Goal: Task Accomplishment & Management: Manage account settings

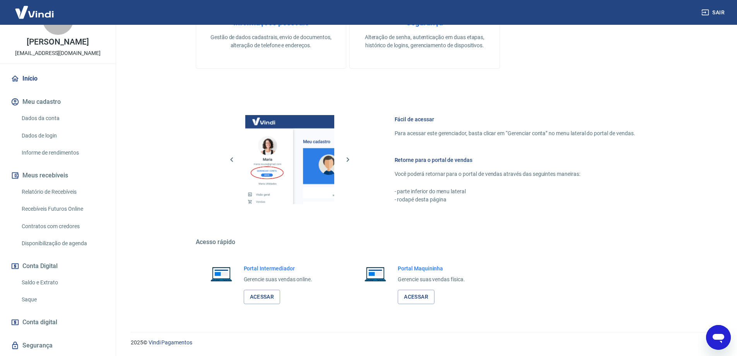
scroll to position [39, 0]
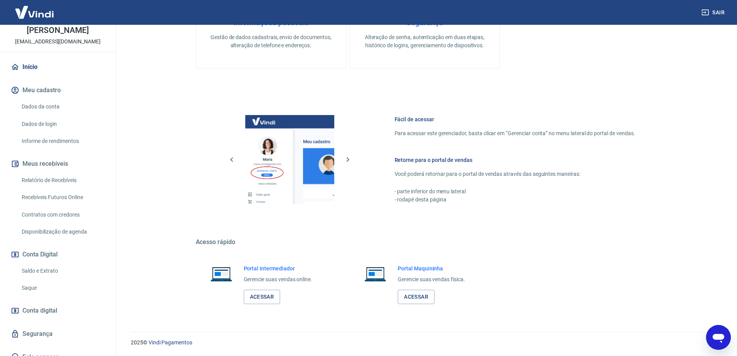
click at [263, 296] on link "Acessar" at bounding box center [262, 296] width 37 height 14
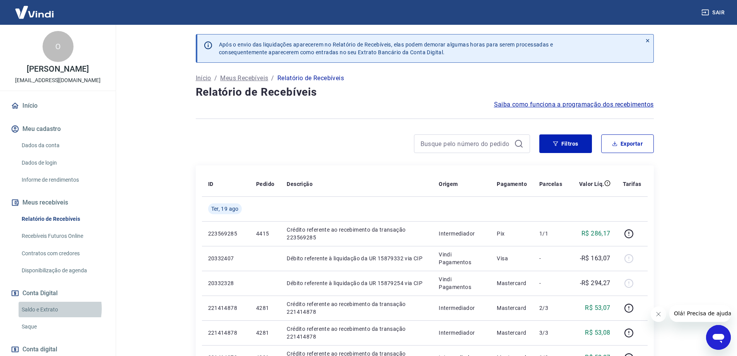
click at [46, 308] on link "Saldo e Extrato" at bounding box center [63, 309] width 88 height 16
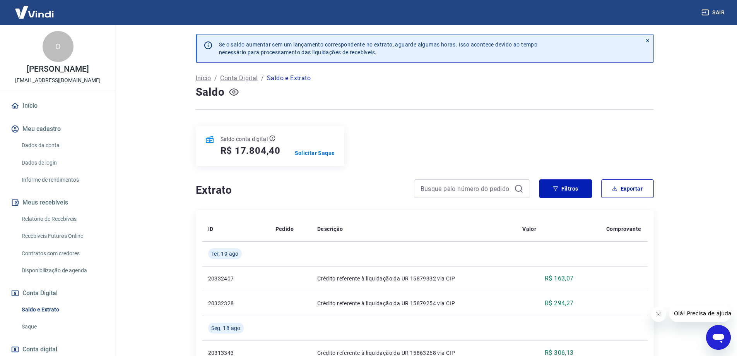
click at [234, 92] on icon "button" at bounding box center [234, 92] width 10 height 10
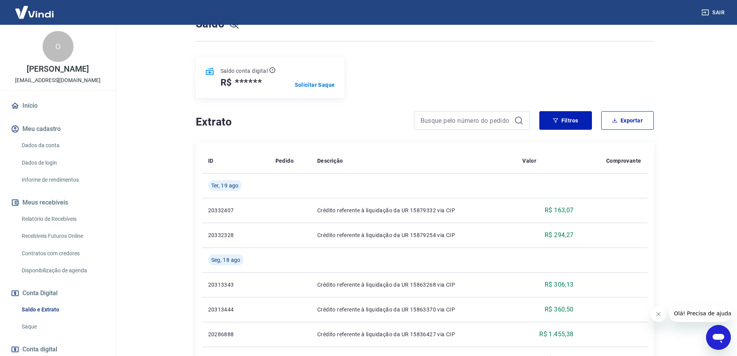
scroll to position [116, 0]
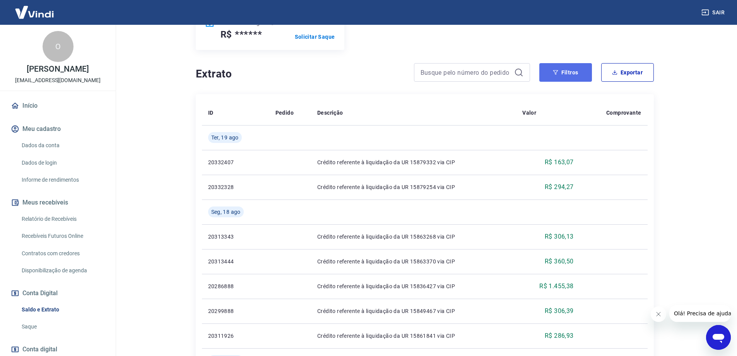
click at [567, 71] on button "Filtros" at bounding box center [565, 72] width 53 height 19
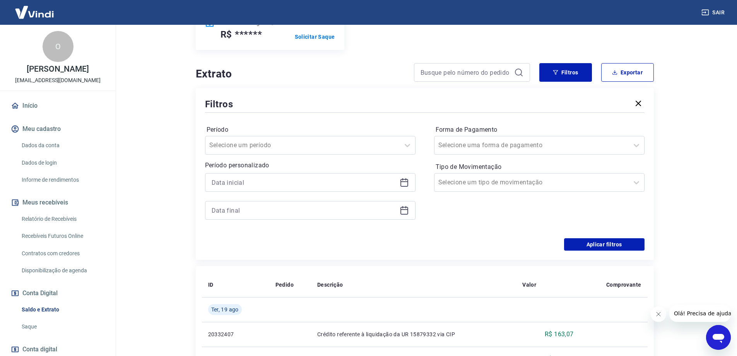
click at [402, 181] on icon at bounding box center [404, 182] width 9 height 9
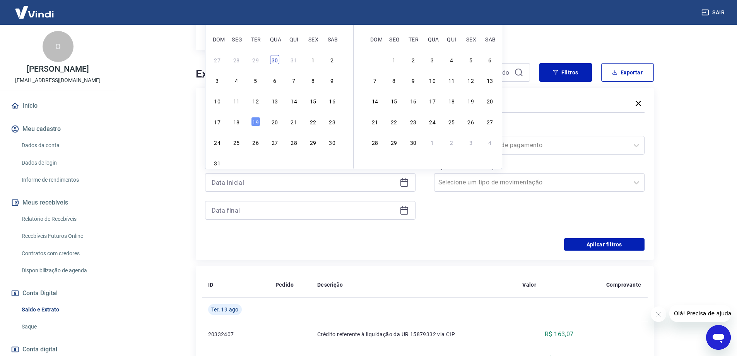
click at [276, 59] on div "30" at bounding box center [274, 59] width 9 height 9
type input "[DATE]"
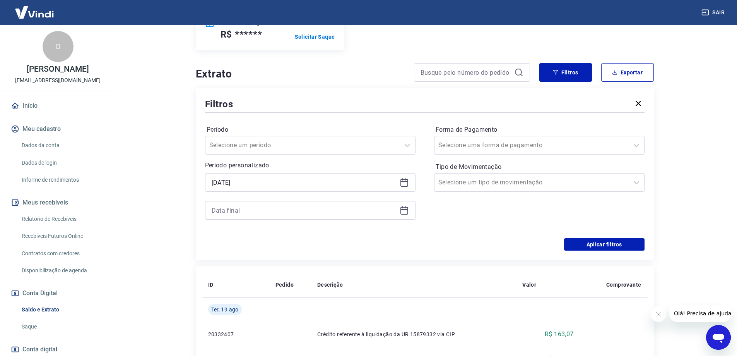
click at [404, 210] on icon at bounding box center [405, 209] width 8 height 1
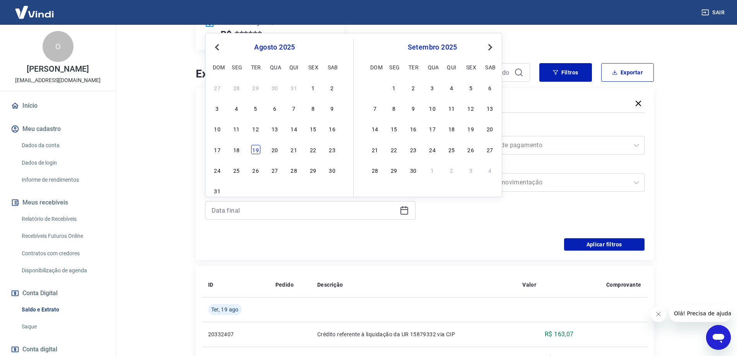
click at [257, 149] on div "19" at bounding box center [255, 149] width 9 height 9
type input "[DATE]"
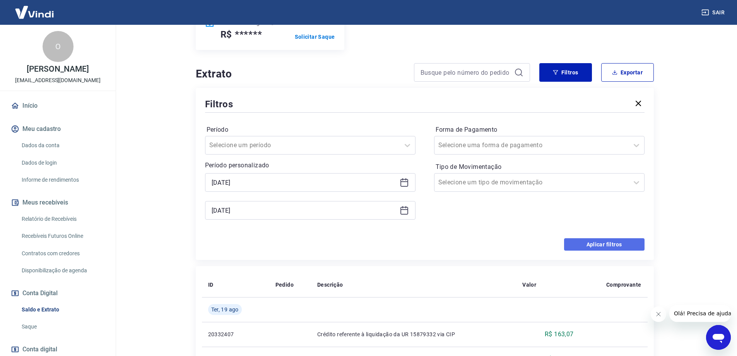
click at [605, 243] on button "Aplicar filtros" at bounding box center [604, 244] width 80 height 12
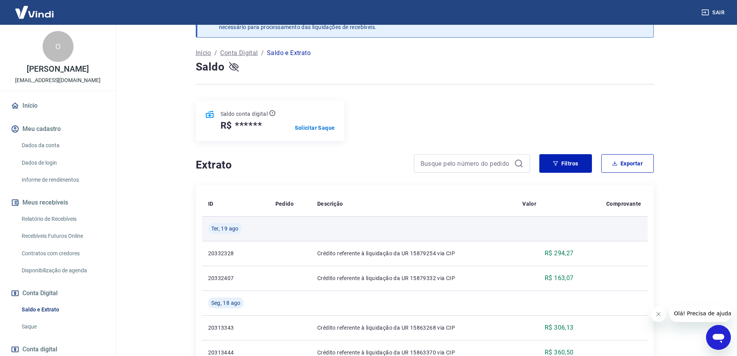
scroll to position [39, 0]
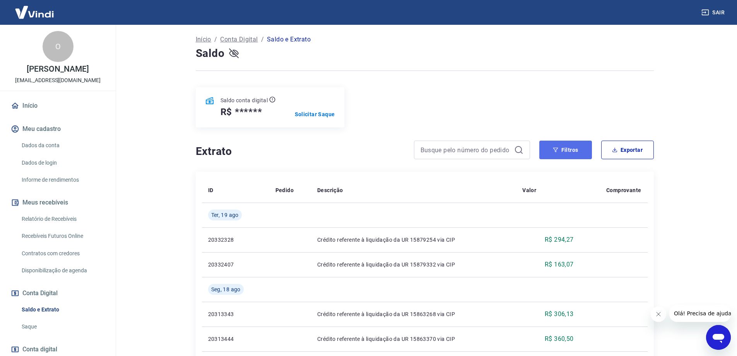
click at [570, 151] on button "Filtros" at bounding box center [565, 149] width 53 height 19
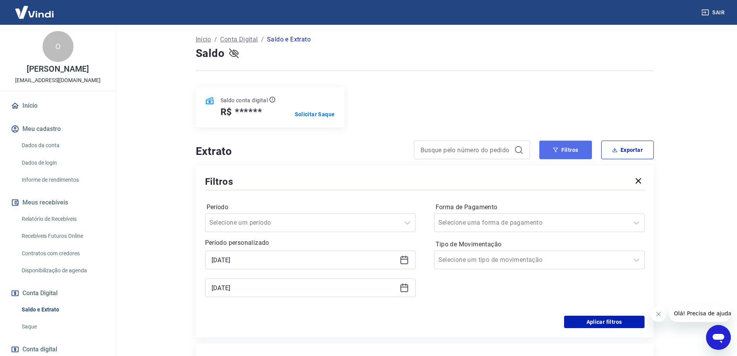
click at [570, 151] on button "Filtros" at bounding box center [565, 149] width 53 height 19
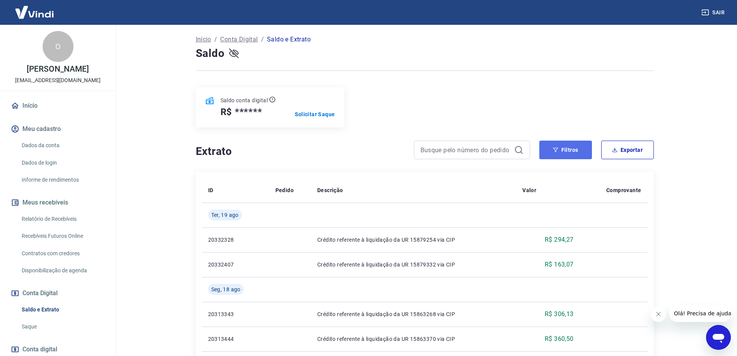
click at [565, 150] on button "Filtros" at bounding box center [565, 149] width 53 height 19
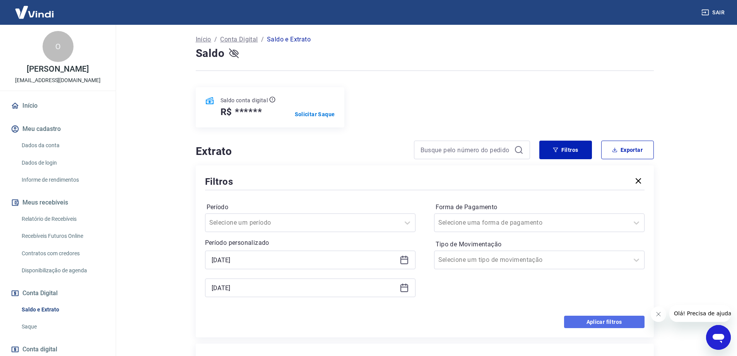
click at [592, 319] on button "Aplicar filtros" at bounding box center [604, 321] width 80 height 12
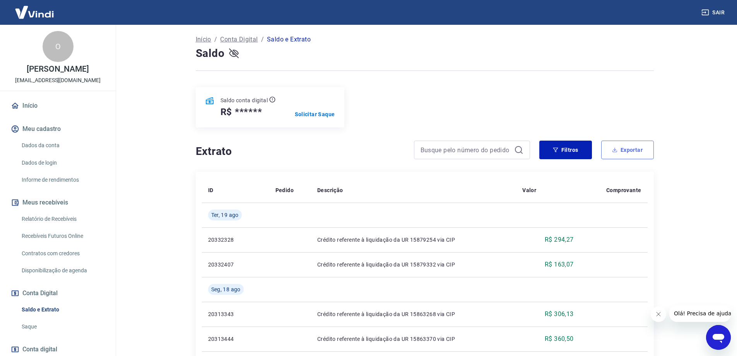
click at [633, 148] on button "Exportar" at bounding box center [627, 149] width 53 height 19
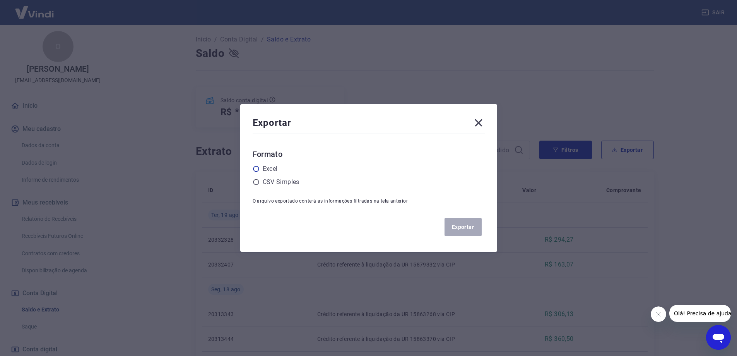
click at [260, 165] on icon at bounding box center [256, 168] width 7 height 7
click at [0, 0] on input "radio" at bounding box center [0, 0] width 0 height 0
click at [462, 227] on button "Exportar" at bounding box center [463, 226] width 37 height 19
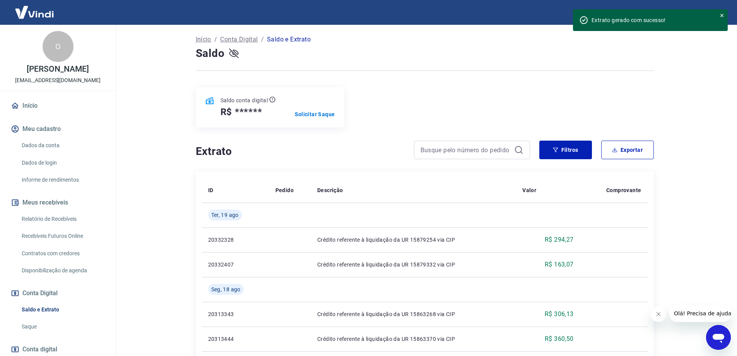
click at [235, 51] on icon "button" at bounding box center [234, 53] width 10 height 7
click at [722, 14] on icon at bounding box center [721, 15] width 5 height 5
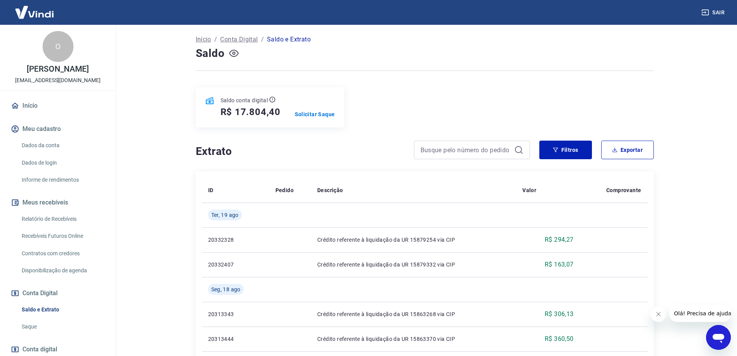
click at [571, 149] on button "Filtros" at bounding box center [565, 149] width 53 height 19
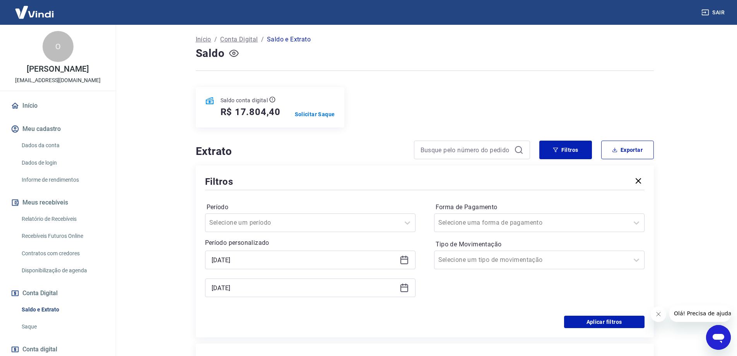
click at [406, 258] on icon at bounding box center [404, 259] width 9 height 9
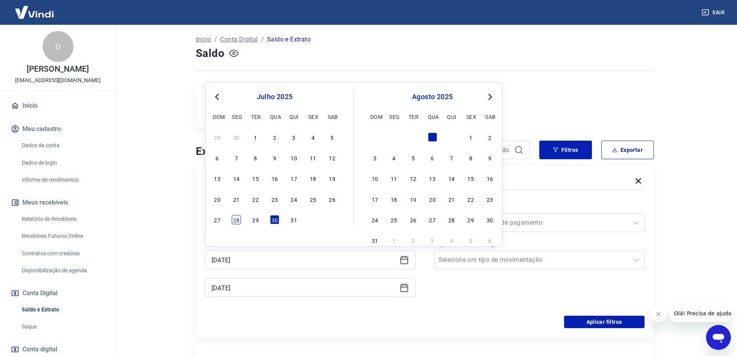
click at [236, 219] on div "28" at bounding box center [236, 219] width 9 height 9
type input "[DATE]"
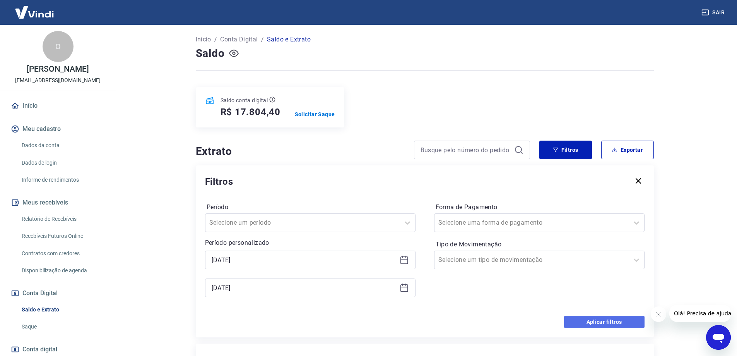
click at [584, 320] on button "Aplicar filtros" at bounding box center [604, 321] width 80 height 12
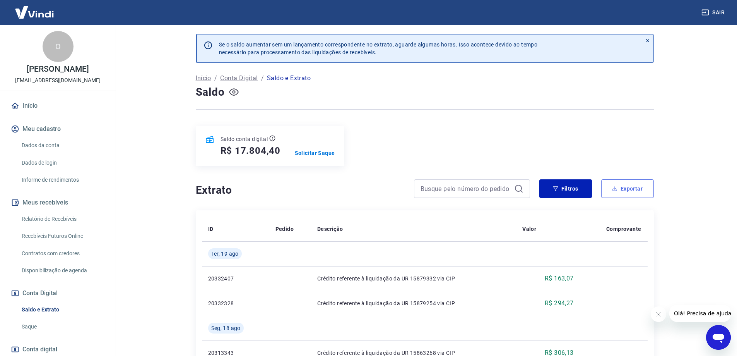
click at [620, 185] on button "Exportar" at bounding box center [627, 188] width 53 height 19
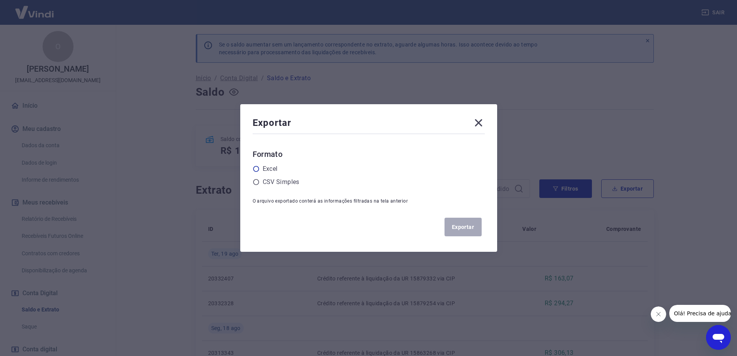
click at [259, 166] on icon at bounding box center [256, 169] width 6 height 6
click at [0, 0] on input "radio" at bounding box center [0, 0] width 0 height 0
click at [475, 224] on button "Exportar" at bounding box center [463, 226] width 37 height 19
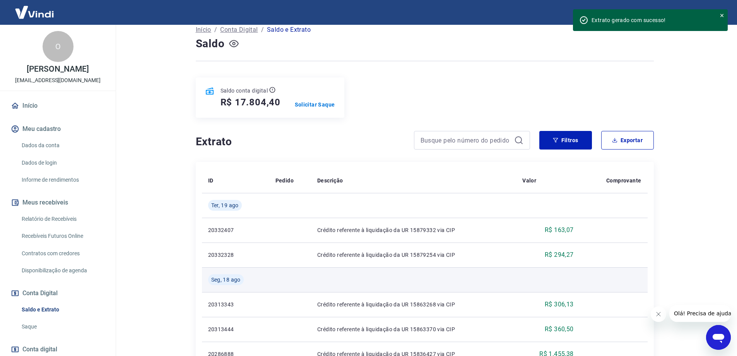
scroll to position [48, 0]
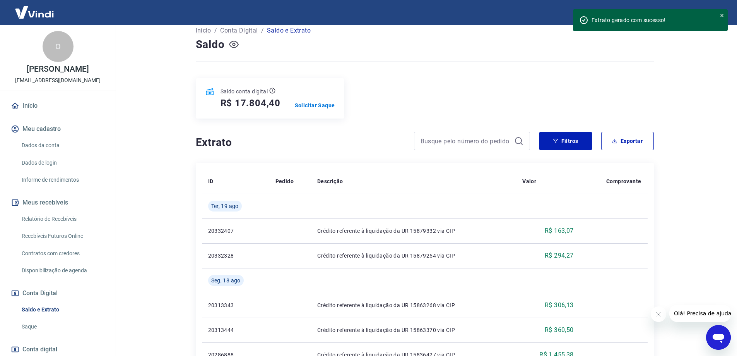
click at [447, 111] on div "Saldo conta digital R$ 17.804,40 Solicitar Saque" at bounding box center [425, 98] width 458 height 40
click at [571, 146] on button "Filtros" at bounding box center [565, 141] width 53 height 19
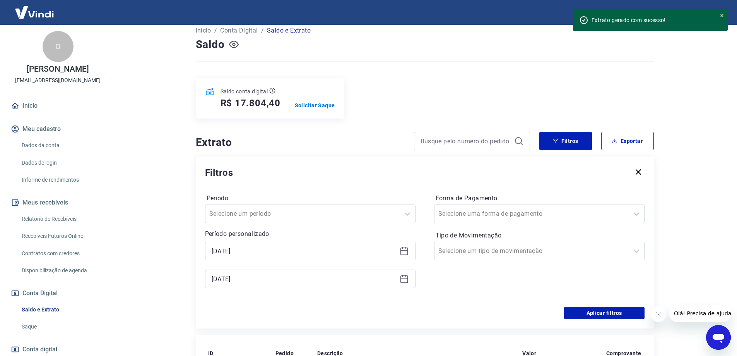
click at [402, 250] on icon at bounding box center [405, 250] width 8 height 1
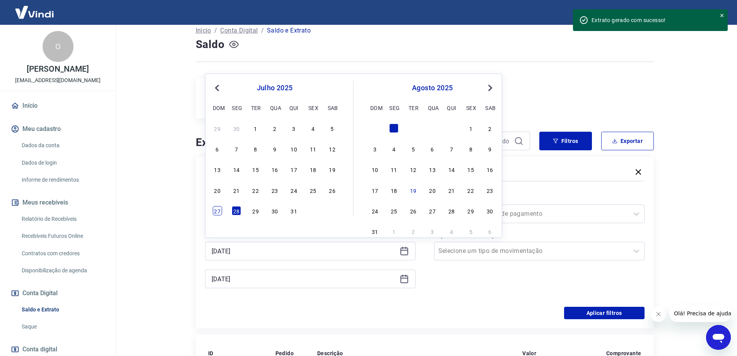
click at [217, 211] on div "27" at bounding box center [217, 210] width 9 height 9
type input "[DATE]"
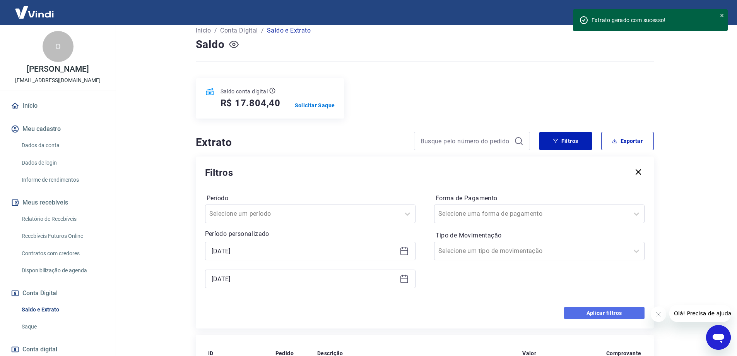
click at [597, 315] on button "Aplicar filtros" at bounding box center [604, 312] width 80 height 12
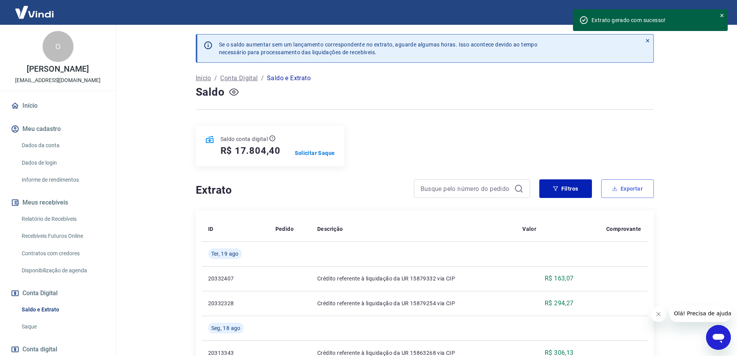
click at [619, 185] on button "Exportar" at bounding box center [627, 188] width 53 height 19
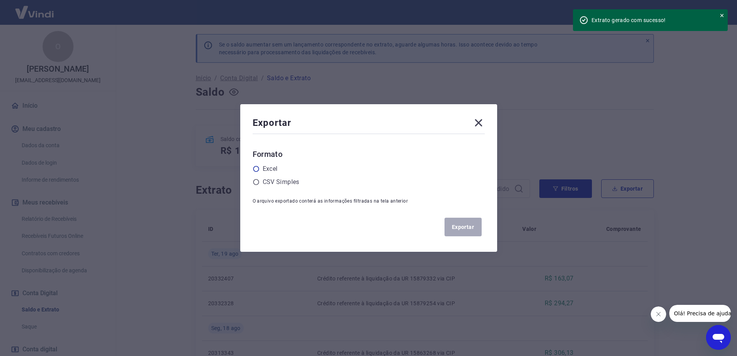
click at [260, 171] on icon at bounding box center [256, 168] width 7 height 7
click at [0, 0] on input "radio" at bounding box center [0, 0] width 0 height 0
click at [455, 225] on button "Exportar" at bounding box center [463, 226] width 37 height 19
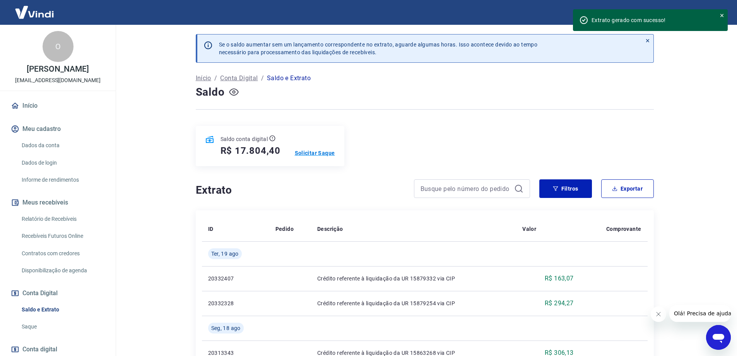
click at [321, 150] on p "Solicitar Saque" at bounding box center [315, 153] width 40 height 8
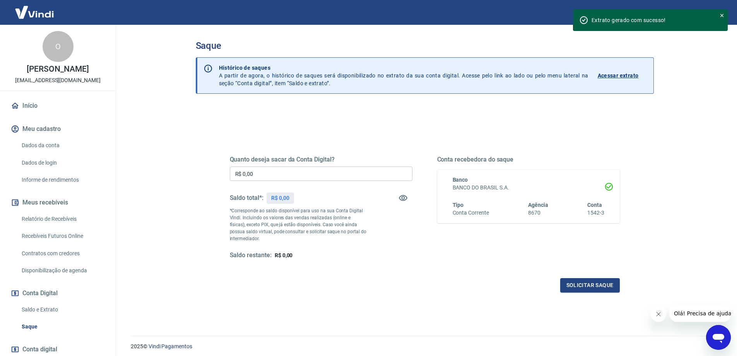
click at [265, 173] on input "R$ 0,00" at bounding box center [321, 173] width 183 height 14
type input "R$ 17.573,90"
click at [585, 281] on button "Solicitar saque" at bounding box center [590, 285] width 60 height 14
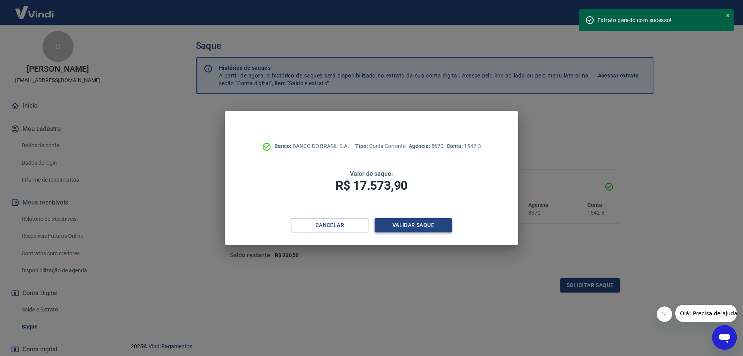
click at [416, 226] on button "Validar saque" at bounding box center [413, 225] width 77 height 14
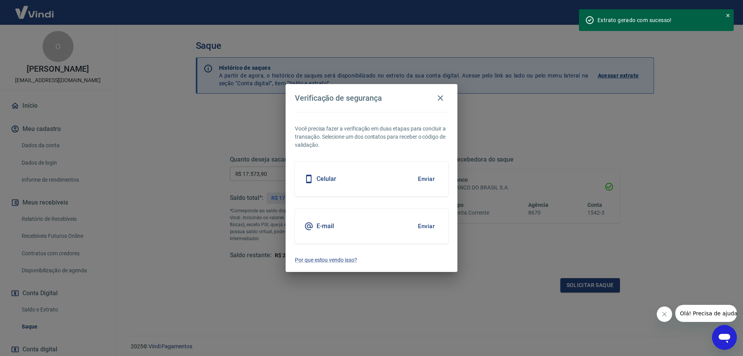
click at [384, 222] on div "E-mail Enviar" at bounding box center [371, 226] width 153 height 35
click at [429, 227] on button "Enviar" at bounding box center [426, 226] width 25 height 16
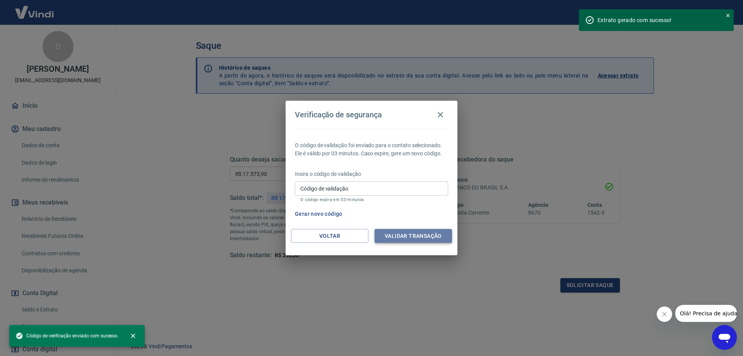
click at [399, 235] on button "Validar transação" at bounding box center [413, 236] width 77 height 14
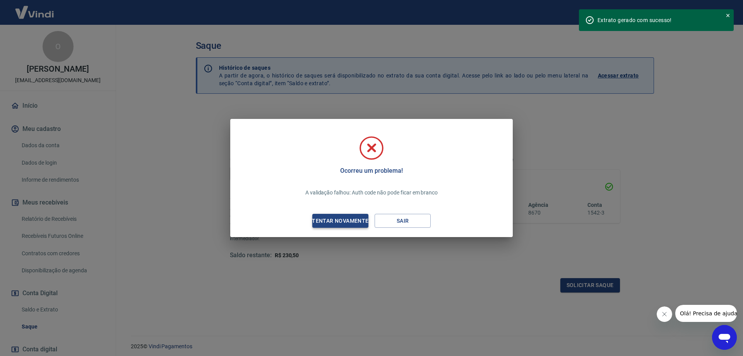
click at [349, 220] on div "Tentar novamente" at bounding box center [340, 221] width 75 height 10
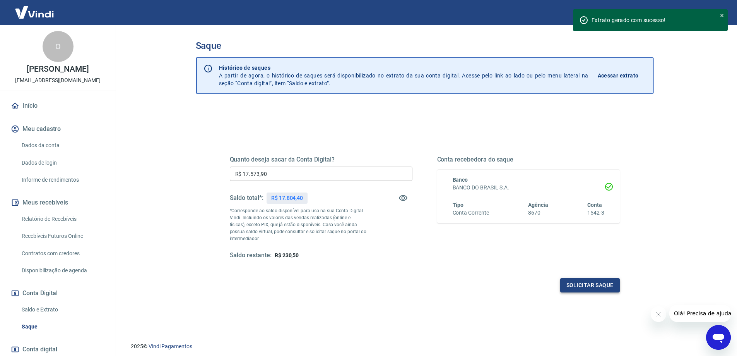
click at [597, 282] on button "Solicitar saque" at bounding box center [590, 285] width 60 height 14
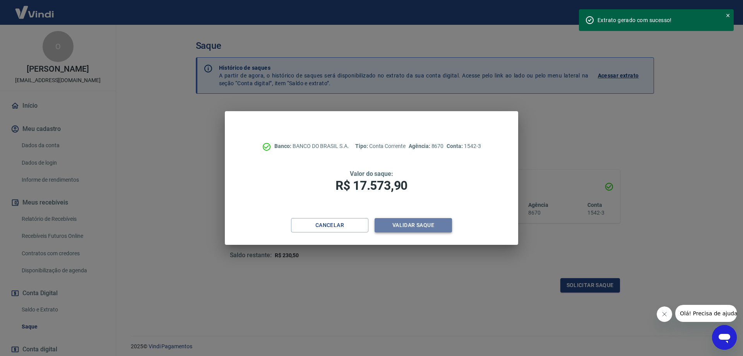
click at [405, 224] on button "Validar saque" at bounding box center [413, 225] width 77 height 14
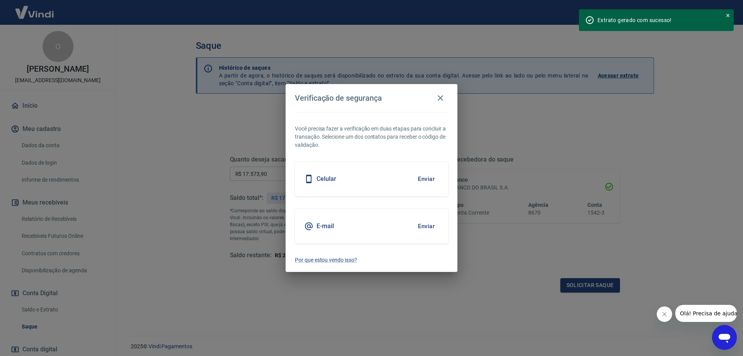
click at [440, 227] on div "E-mail Enviar" at bounding box center [371, 226] width 153 height 35
click at [430, 224] on button "Enviar" at bounding box center [426, 226] width 25 height 16
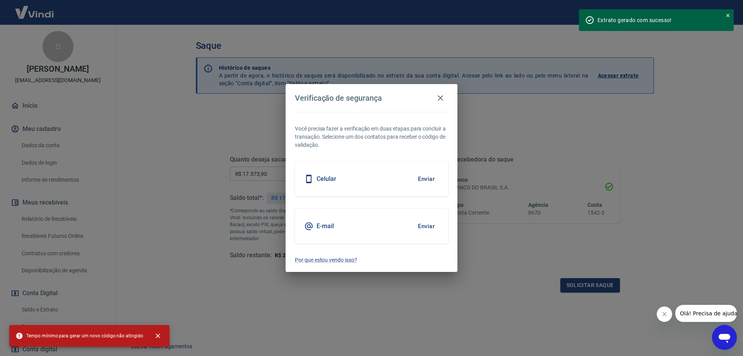
click at [334, 228] on div "E-mail Enviar" at bounding box center [371, 226] width 153 height 35
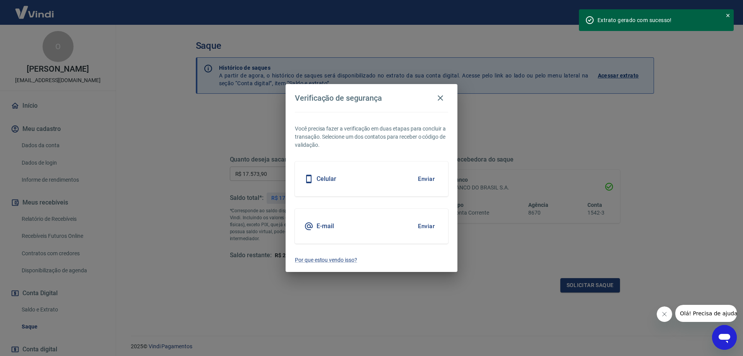
click at [424, 177] on button "Enviar" at bounding box center [426, 179] width 25 height 16
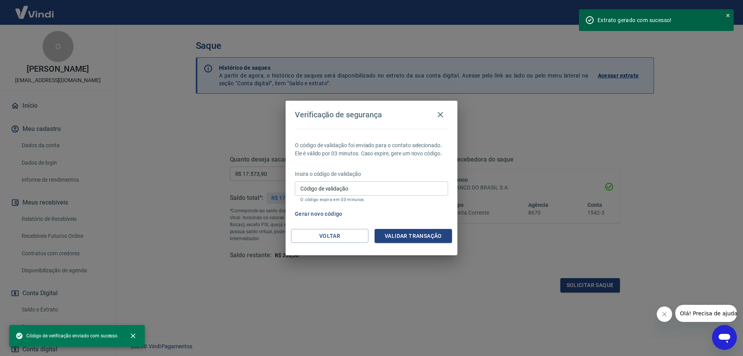
click at [413, 192] on input "Código de validação" at bounding box center [371, 188] width 153 height 14
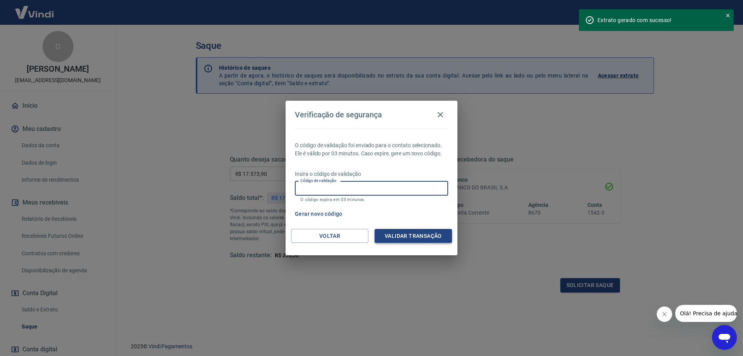
click at [432, 235] on button "Validar transação" at bounding box center [413, 236] width 77 height 14
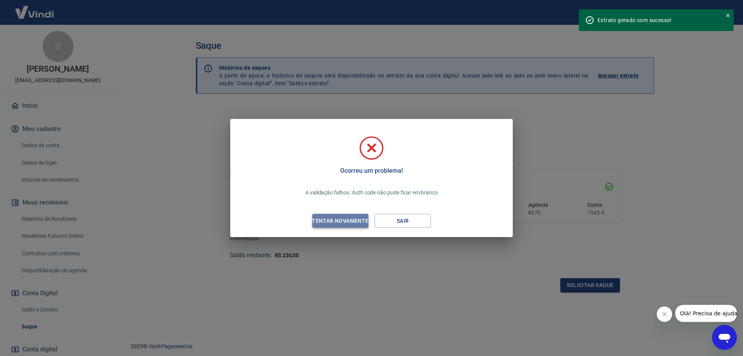
click at [324, 219] on div "Tentar novamente" at bounding box center [340, 221] width 75 height 10
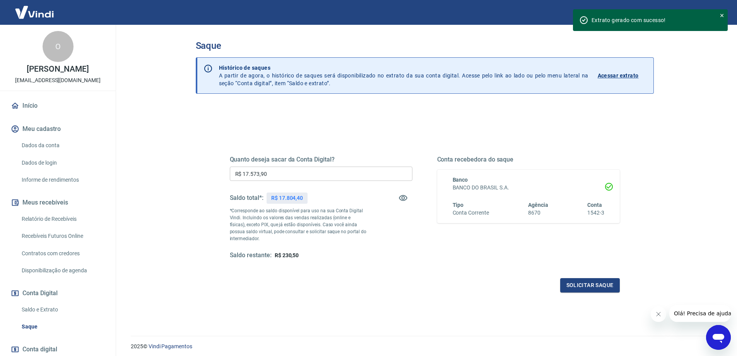
click at [356, 264] on div "Quanto deseja sacar da Conta Digital? R$ 17.573,90 ​ Saldo total*: R$ 17.804,40…" at bounding box center [425, 214] width 390 height 155
